Goal: Information Seeking & Learning: Learn about a topic

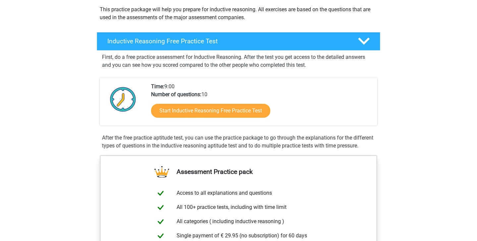
scroll to position [63, 0]
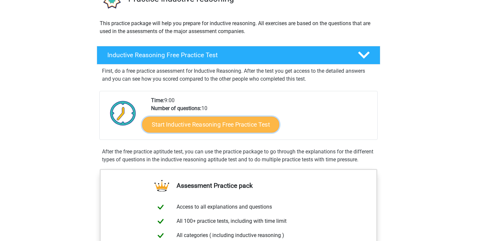
click at [242, 126] on link "Start Inductive Reasoning Free Practice Test" at bounding box center [210, 125] width 137 height 16
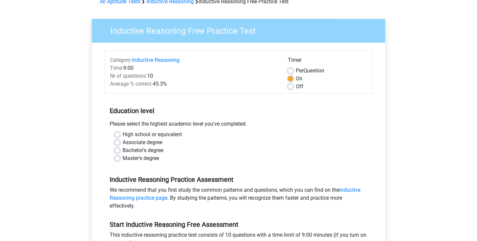
scroll to position [36, 0]
click at [152, 150] on label "Bachelor's degree" at bounding box center [142, 150] width 41 height 8
click at [120, 150] on input "Bachelor's degree" at bounding box center [117, 149] width 5 height 7
radio input "true"
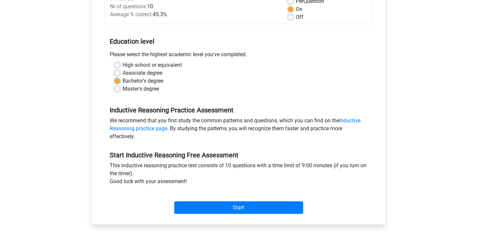
scroll to position [107, 0]
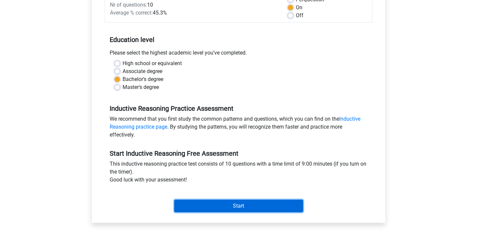
click at [198, 203] on input "Start" at bounding box center [238, 206] width 129 height 13
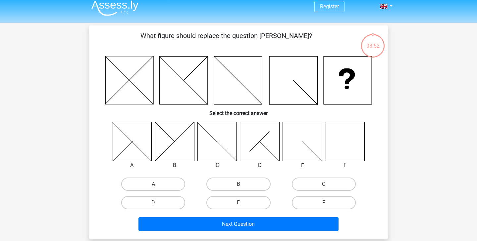
scroll to position [6, 0]
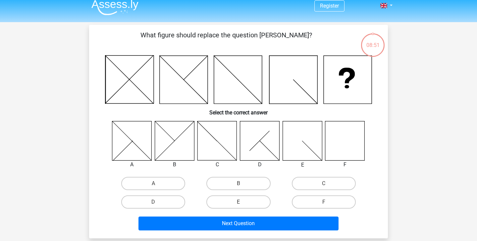
click at [346, 142] on icon at bounding box center [344, 140] width 39 height 39
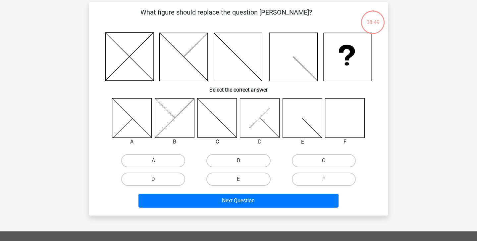
click at [331, 175] on label "F" at bounding box center [324, 179] width 64 height 13
click at [328, 179] on input "F" at bounding box center [325, 181] width 4 height 4
radio input "true"
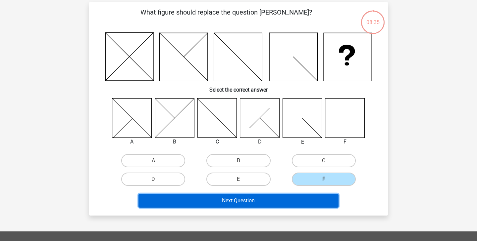
click at [282, 202] on button "Next Question" at bounding box center [238, 201] width 200 height 14
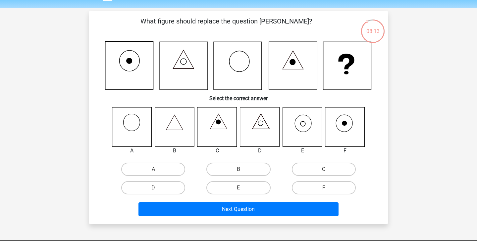
scroll to position [24, 0]
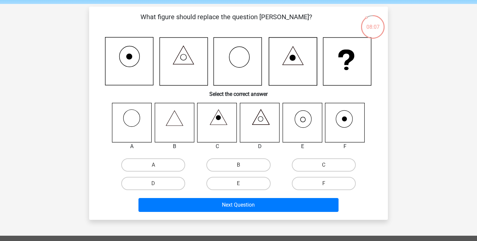
click at [416, 111] on div "Register Nederlands English" at bounding box center [238, 193] width 477 height 435
click at [248, 168] on label "B" at bounding box center [238, 165] width 64 height 13
click at [243, 168] on input "B" at bounding box center [240, 167] width 4 height 4
radio input "true"
click at [257, 190] on label "E" at bounding box center [238, 183] width 64 height 13
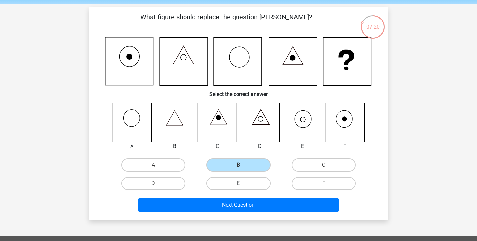
click at [243, 188] on input "E" at bounding box center [240, 186] width 4 height 4
radio input "true"
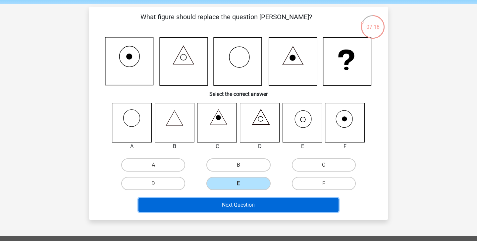
click at [259, 208] on button "Next Question" at bounding box center [238, 205] width 200 height 14
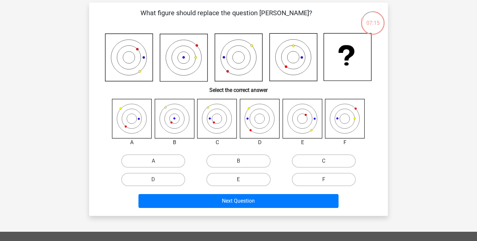
scroll to position [26, 0]
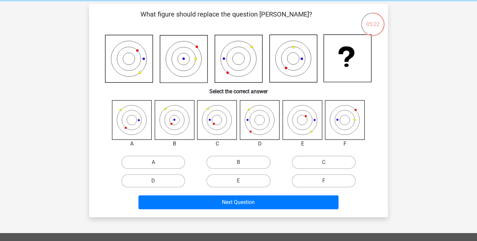
click at [171, 189] on div "D" at bounding box center [153, 181] width 85 height 19
click at [174, 188] on div "D" at bounding box center [153, 181] width 85 height 19
click at [172, 184] on label "D" at bounding box center [153, 180] width 64 height 13
click at [158, 184] on input "D" at bounding box center [155, 183] width 4 height 4
radio input "true"
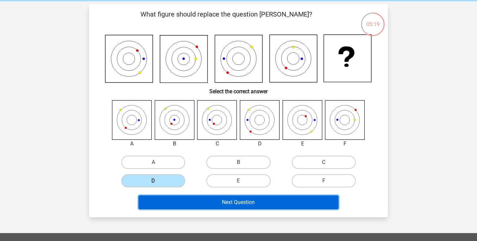
click at [180, 197] on button "Next Question" at bounding box center [238, 203] width 200 height 14
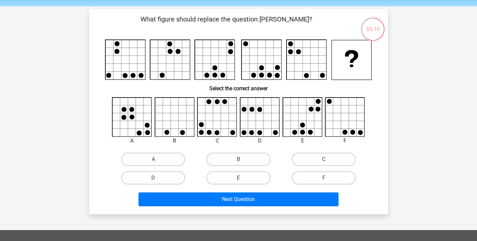
scroll to position [21, 0]
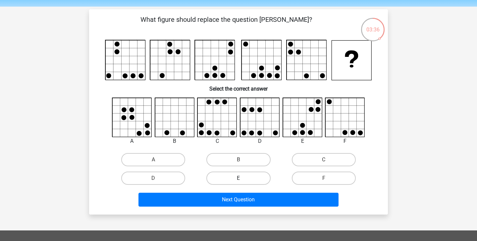
click at [251, 179] on label "E" at bounding box center [238, 178] width 64 height 13
click at [243, 179] on input "E" at bounding box center [240, 180] width 4 height 4
radio input "true"
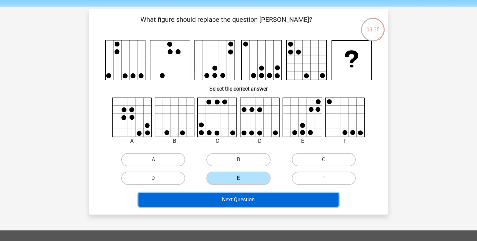
click at [247, 202] on button "Next Question" at bounding box center [238, 200] width 200 height 14
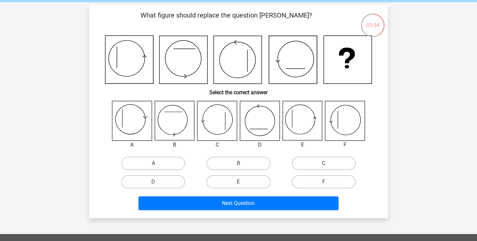
scroll to position [25, 0]
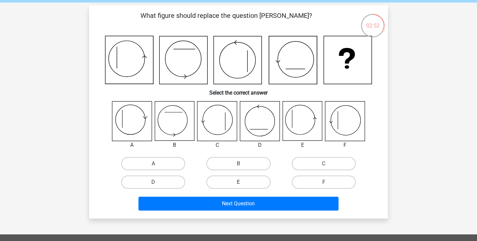
click at [236, 186] on label "E" at bounding box center [238, 182] width 64 height 13
click at [238, 186] on input "E" at bounding box center [240, 184] width 4 height 4
radio input "true"
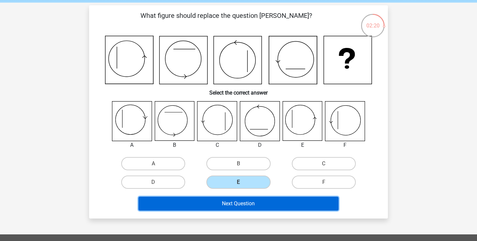
click at [285, 198] on button "Next Question" at bounding box center [238, 204] width 200 height 14
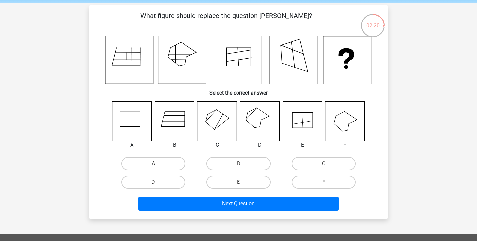
scroll to position [30, 0]
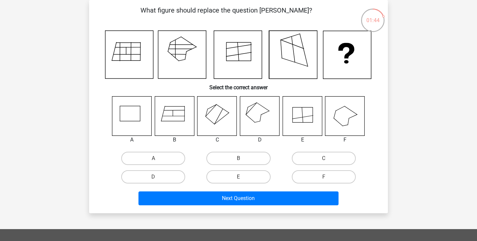
click at [263, 124] on icon at bounding box center [259, 115] width 39 height 39
click at [174, 177] on label "D" at bounding box center [153, 176] width 64 height 13
click at [158, 177] on input "D" at bounding box center [155, 179] width 4 height 4
radio input "true"
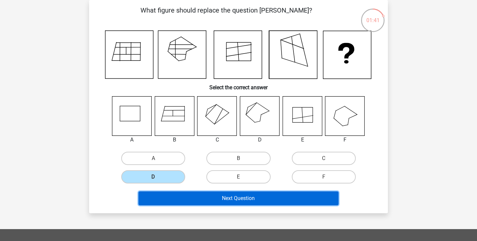
click at [191, 197] on button "Next Question" at bounding box center [238, 199] width 200 height 14
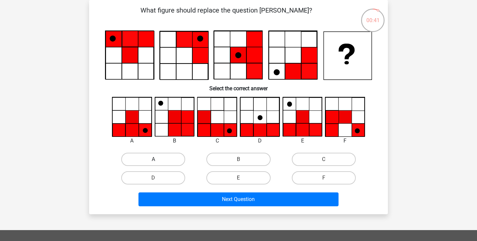
click at [167, 158] on label "A" at bounding box center [153, 159] width 64 height 13
click at [158, 160] on input "A" at bounding box center [155, 162] width 4 height 4
radio input "true"
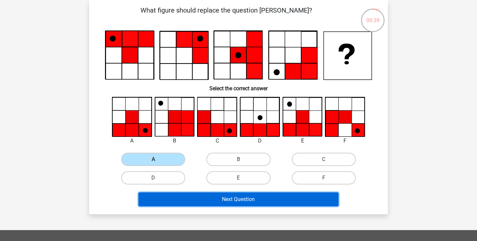
click at [205, 197] on button "Next Question" at bounding box center [238, 200] width 200 height 14
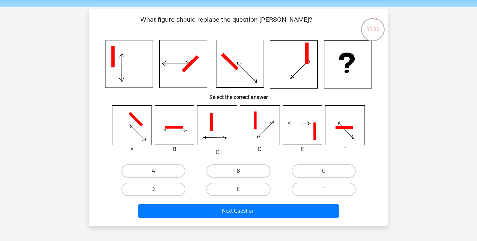
scroll to position [24, 0]
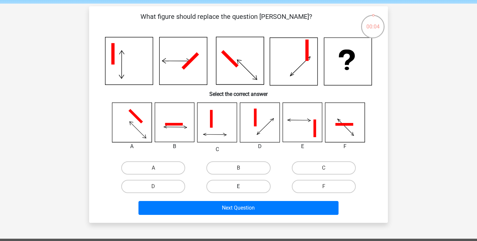
click at [241, 184] on label "E" at bounding box center [238, 186] width 64 height 13
click at [241, 187] on input "E" at bounding box center [240, 189] width 4 height 4
radio input "true"
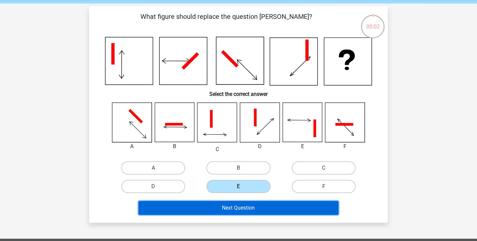
click at [246, 208] on button "Next Question" at bounding box center [238, 208] width 200 height 14
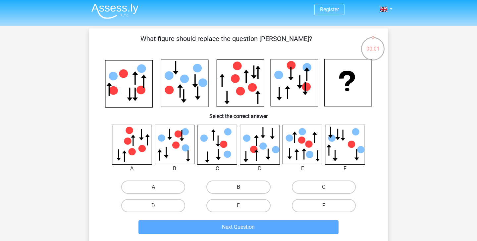
scroll to position [0, 0]
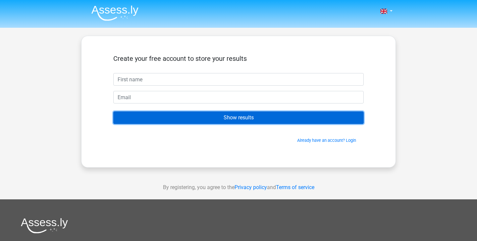
click at [257, 117] on input "Show results" at bounding box center [238, 118] width 250 height 13
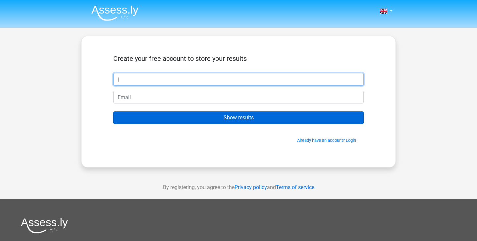
type input "j"
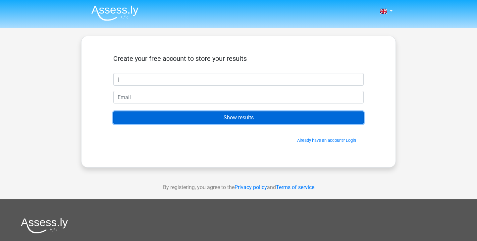
click at [253, 118] on input "Show results" at bounding box center [238, 118] width 250 height 13
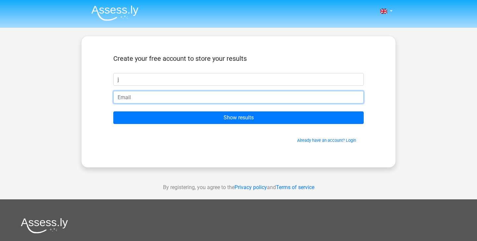
click at [226, 101] on input "email" at bounding box center [238, 97] width 250 height 13
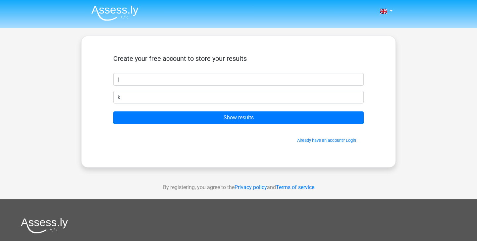
click at [216, 128] on form "Create your free account to store your results j k Show results Already have an…" at bounding box center [238, 99] width 250 height 89
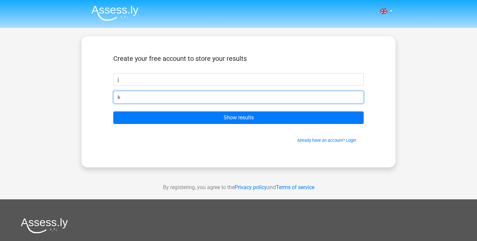
click at [196, 93] on input "k" at bounding box center [238, 97] width 250 height 13
click at [201, 96] on input "k" at bounding box center [238, 97] width 250 height 13
type input "k@gmail.com"
click at [113, 112] on input "Show results" at bounding box center [238, 118] width 250 height 13
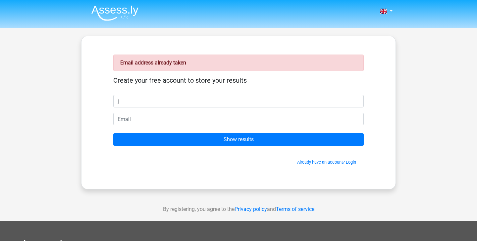
type input "j"
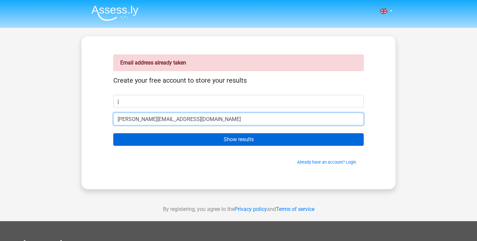
type input "[PERSON_NAME][EMAIL_ADDRESS][DOMAIN_NAME]"
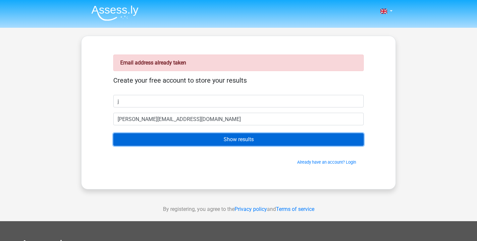
click at [152, 138] on input "Show results" at bounding box center [238, 139] width 250 height 13
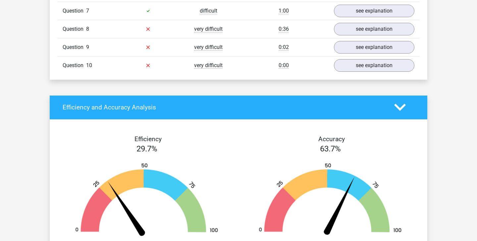
scroll to position [519, 0]
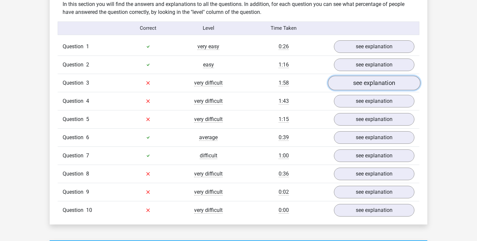
click at [362, 81] on link "see explanation" at bounding box center [374, 83] width 92 height 15
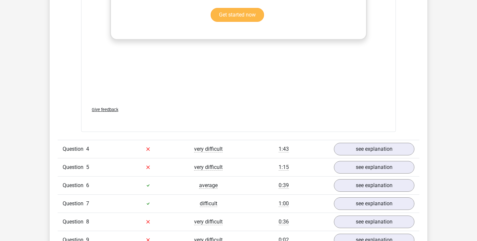
scroll to position [1045, 0]
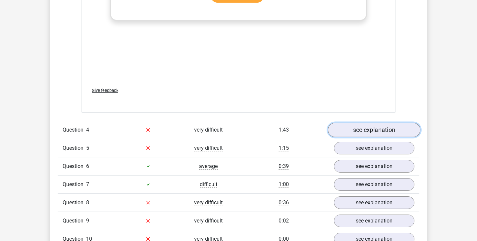
click at [351, 134] on link "see explanation" at bounding box center [374, 130] width 92 height 15
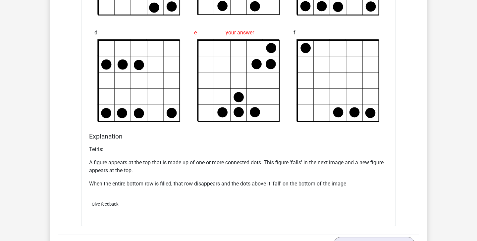
scroll to position [1547, 0]
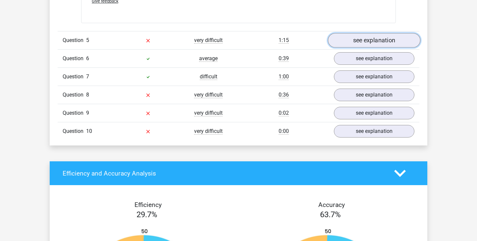
click at [358, 40] on link "see explanation" at bounding box center [374, 40] width 92 height 15
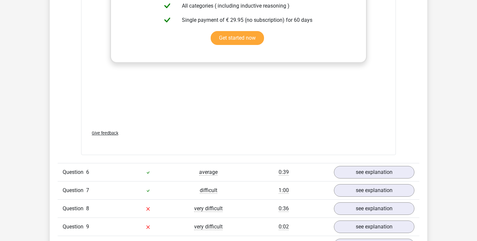
scroll to position [2014, 0]
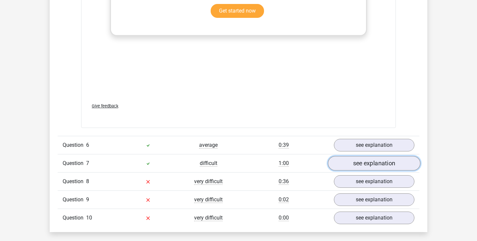
click at [365, 167] on link "see explanation" at bounding box center [374, 163] width 92 height 15
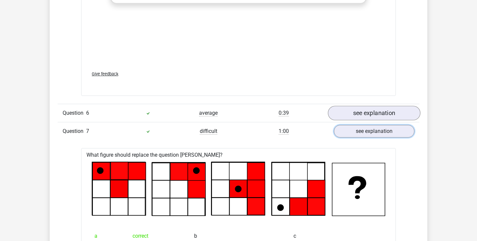
scroll to position [2049, 0]
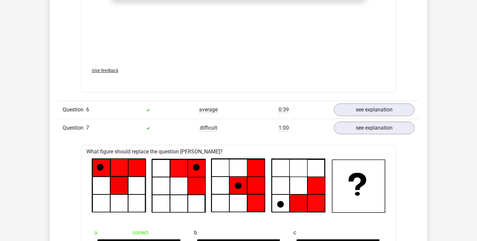
click at [355, 118] on div "Question 6 average 0:39 see explanation" at bounding box center [238, 110] width 361 height 18
click at [357, 109] on link "see explanation" at bounding box center [374, 110] width 92 height 15
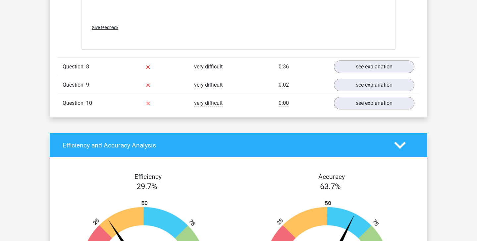
scroll to position [3015, 0]
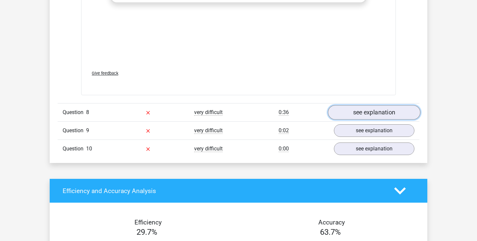
click at [352, 110] on link "see explanation" at bounding box center [374, 112] width 92 height 15
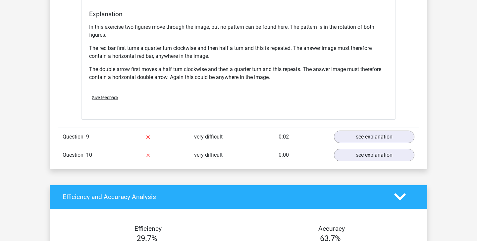
scroll to position [3429, 0]
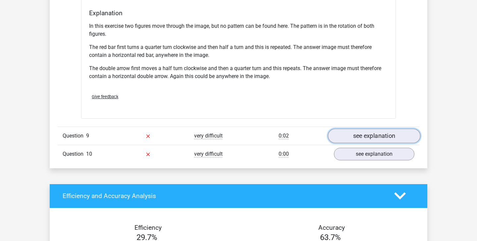
click at [346, 135] on link "see explanation" at bounding box center [374, 136] width 92 height 15
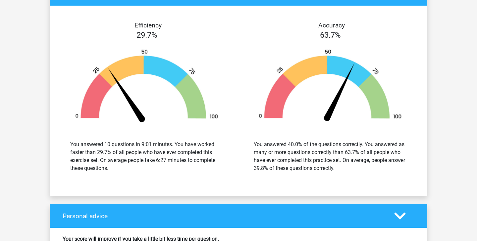
scroll to position [4157, 0]
